Goal: Information Seeking & Learning: Learn about a topic

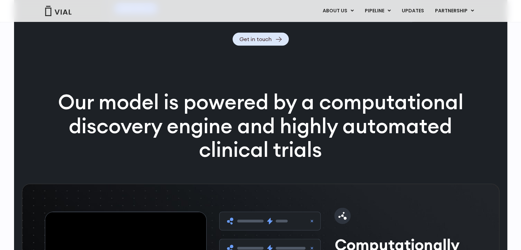
scroll to position [902, 0]
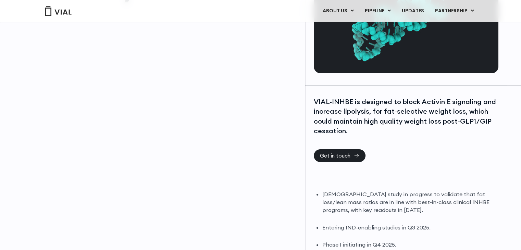
scroll to position [80, 0]
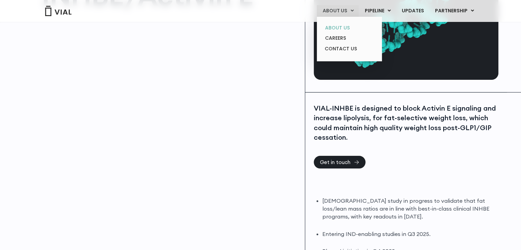
click at [344, 28] on link "ABOUT US" at bounding box center [349, 28] width 60 height 11
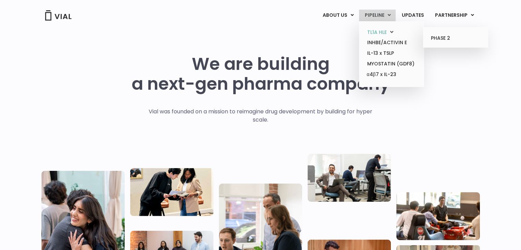
click at [378, 32] on link "TL1A HLE" at bounding box center [391, 32] width 60 height 11
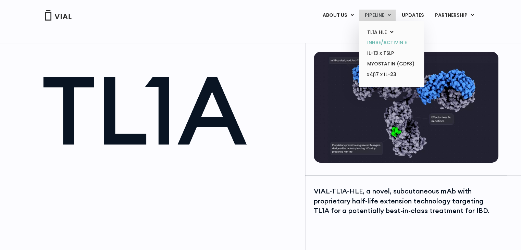
click at [383, 41] on link "INHBE/ACTIVIN E" at bounding box center [391, 42] width 60 height 11
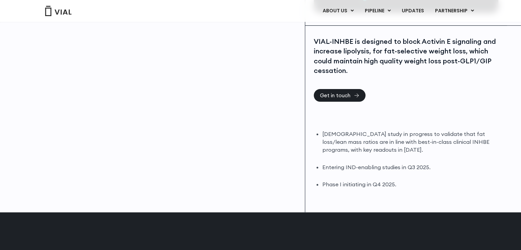
scroll to position [138, 0]
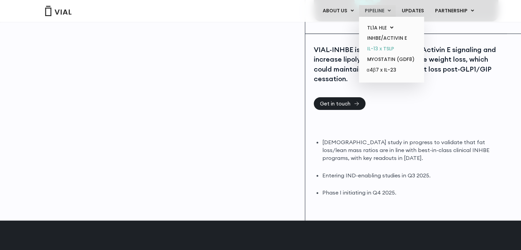
click at [382, 46] on link "IL-13 x TSLP" at bounding box center [391, 49] width 60 height 11
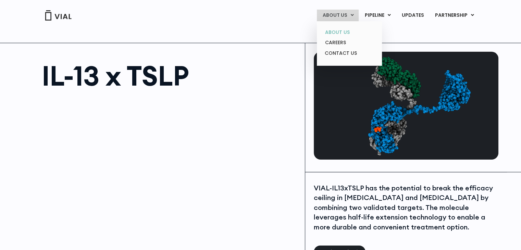
click at [335, 33] on link "ABOUT US" at bounding box center [349, 32] width 60 height 11
